Goal: Check status: Check status

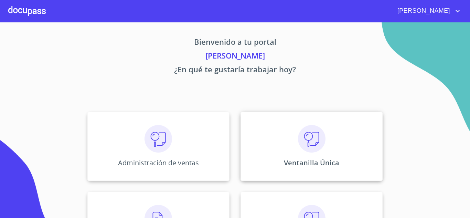
click at [313, 136] on img at bounding box center [312, 139] width 28 height 28
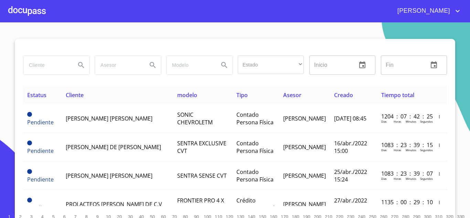
click at [51, 64] on input "search" at bounding box center [46, 65] width 47 height 19
type input "TENDENZZA"
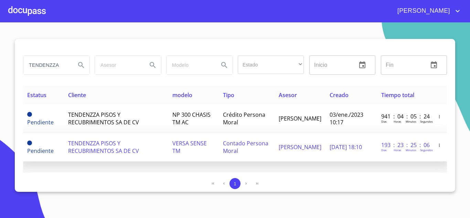
click at [85, 147] on span "TENDENZZA PISOS Y RECUBRIMIENTOS SA DE CV" at bounding box center [103, 146] width 71 height 15
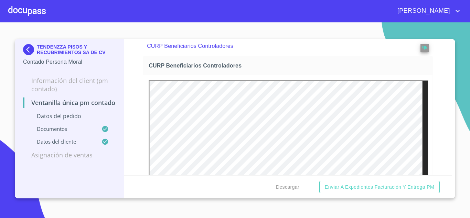
scroll to position [2372, 0]
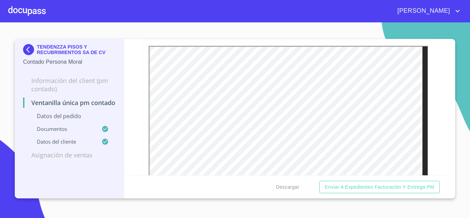
click at [433, 162] on div "Ventanilla única PM contado Datos del pedido Marca   * Nissan ​ Año 2024 ​ Colo…" at bounding box center [288, 107] width 328 height 136
click at [436, 165] on div "Ventanilla única PM contado Datos del pedido Marca   * Nissan ​ Año 2024 ​ Colo…" at bounding box center [288, 107] width 328 height 136
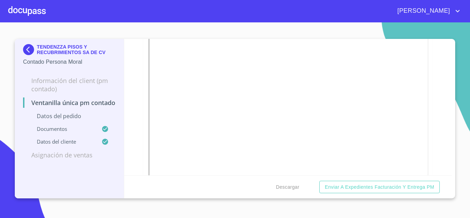
scroll to position [2682, 0]
click at [430, 164] on div "Ventanilla única PM contado Datos del pedido Marca   * Nissan ​ Año 2024 ​ Colo…" at bounding box center [288, 107] width 328 height 136
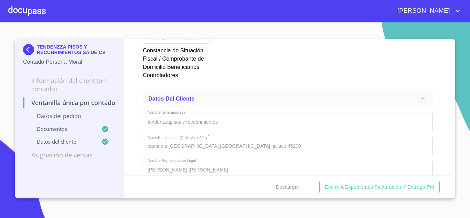
scroll to position [2941, 0]
